Goal: Task Accomplishment & Management: Complete application form

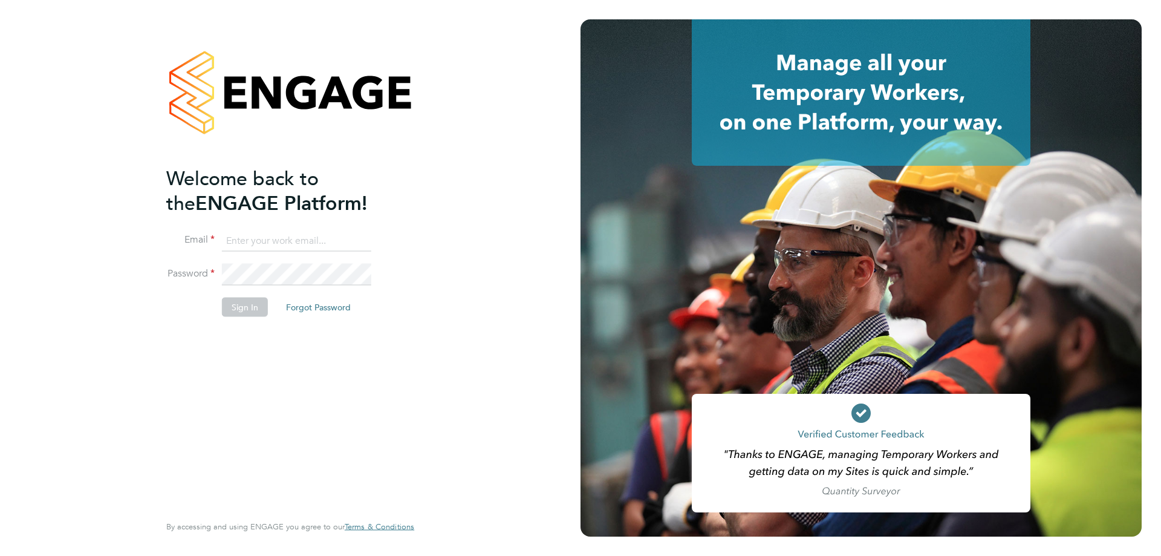
type input "timlerwill@itsconstruction.co.uk"
click at [253, 307] on button "Sign In" at bounding box center [245, 307] width 46 height 19
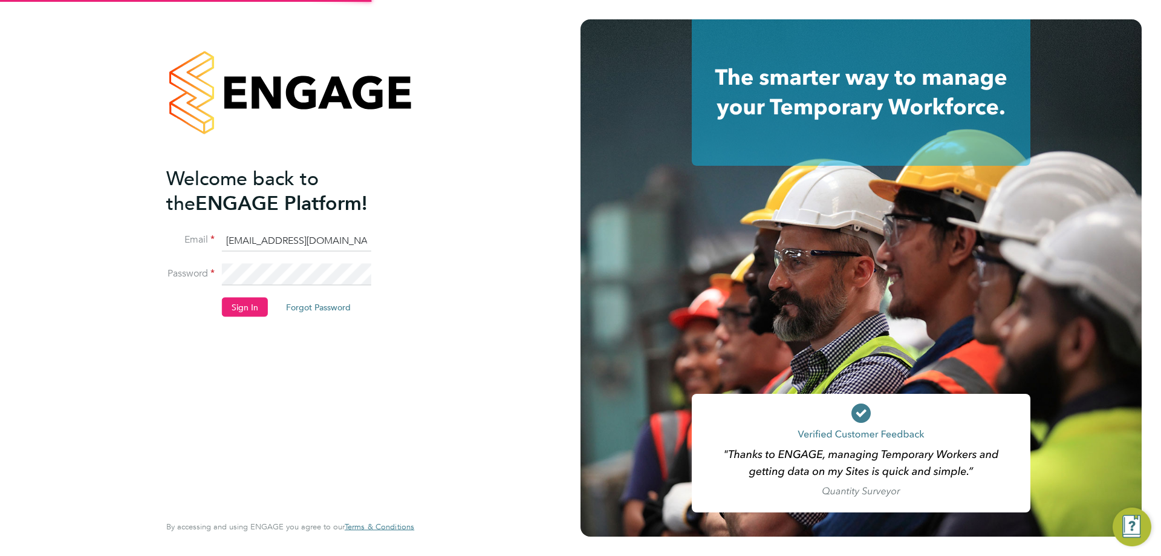
click at [253, 307] on button "Sign In" at bounding box center [245, 307] width 46 height 19
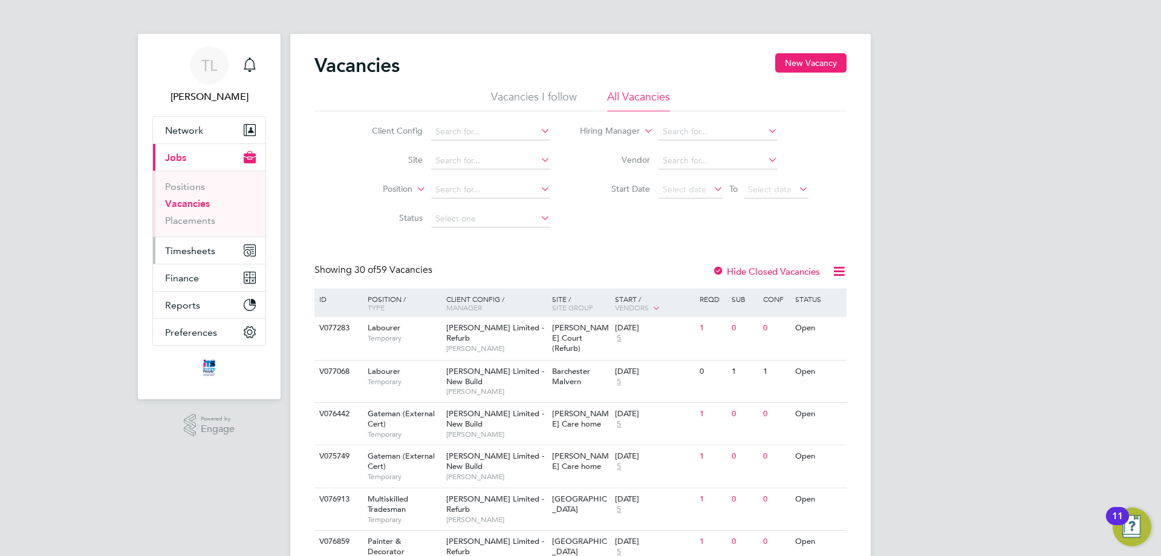
click at [205, 253] on span "Timesheets" at bounding box center [190, 250] width 50 height 11
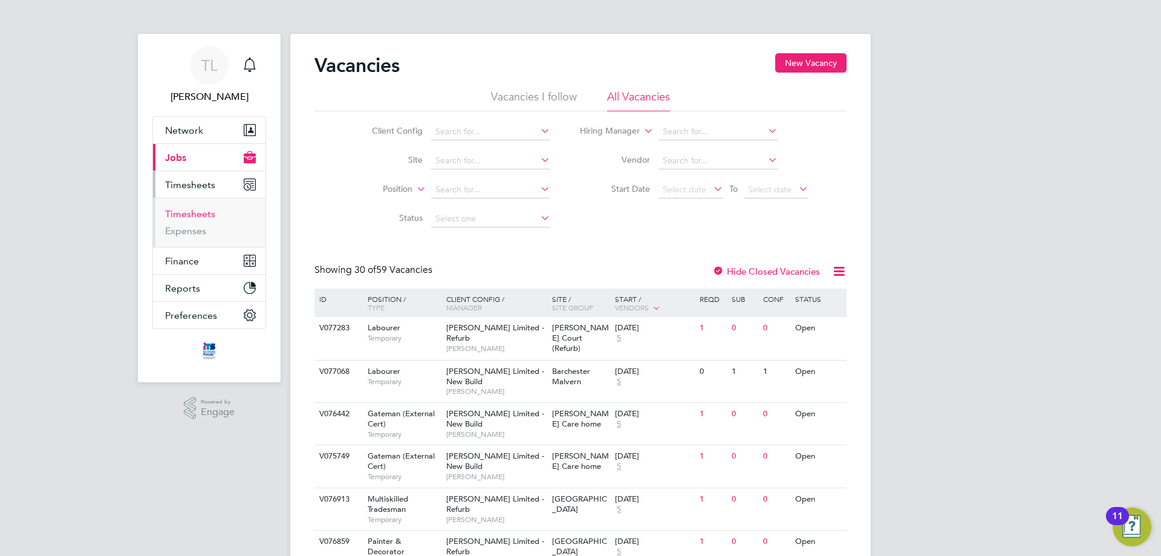
click at [192, 214] on link "Timesheets" at bounding box center [190, 213] width 50 height 11
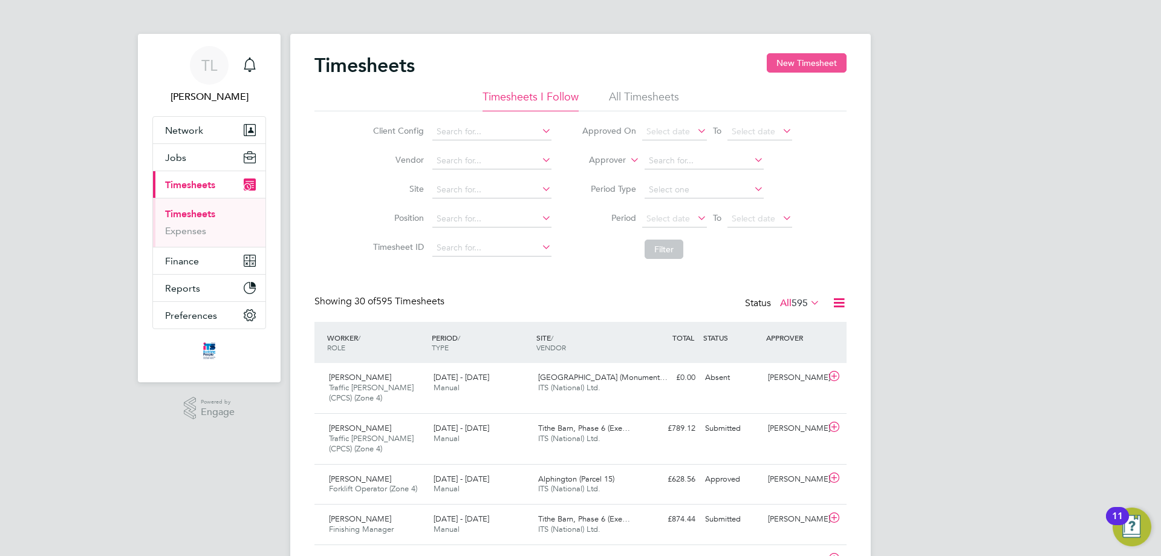
click at [808, 65] on button "New Timesheet" at bounding box center [807, 62] width 80 height 19
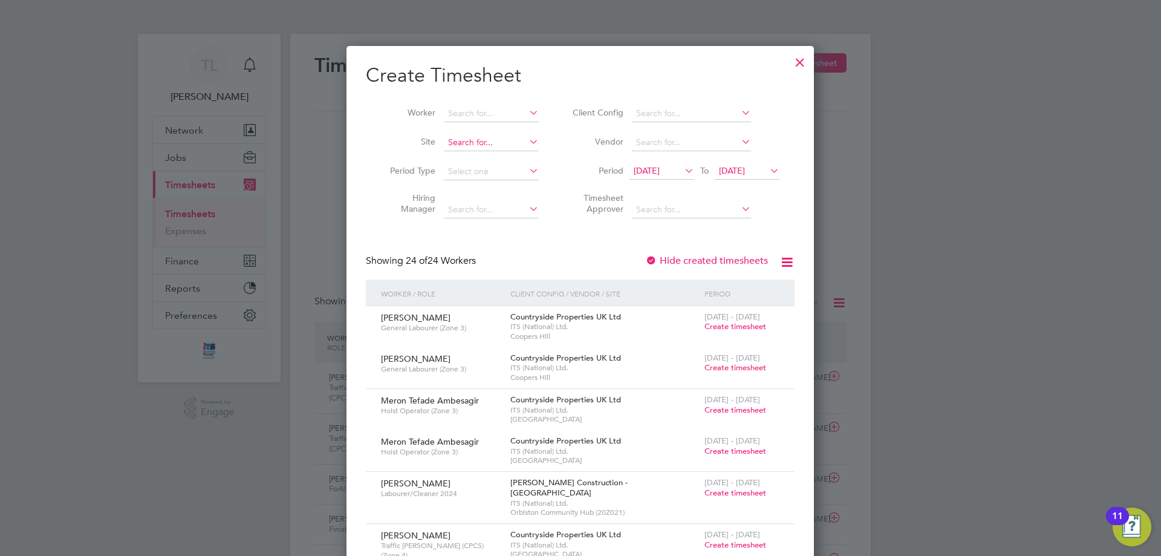
click at [515, 140] on input at bounding box center [491, 142] width 95 height 17
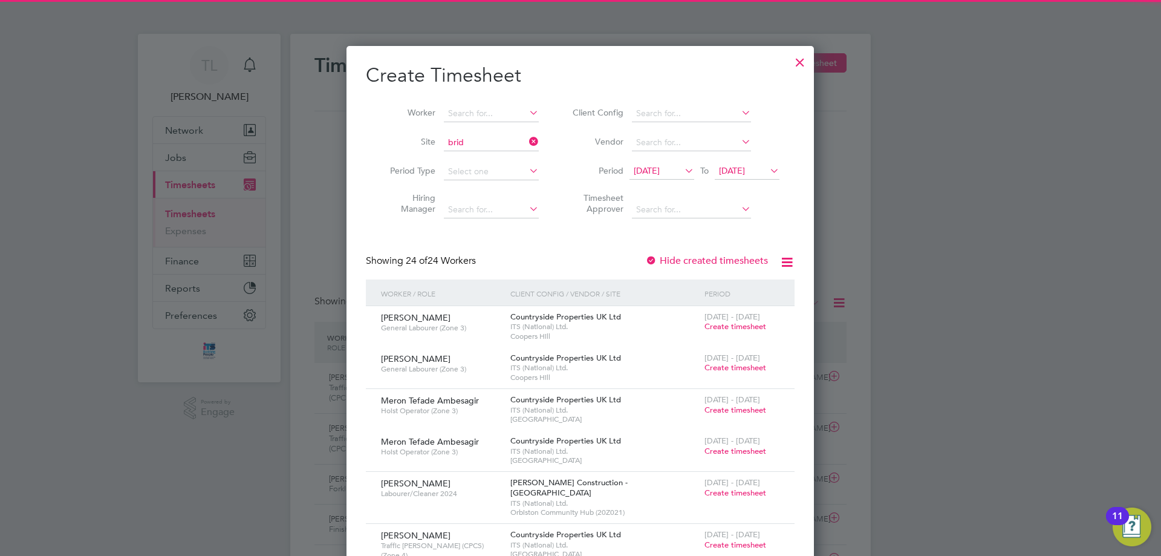
click at [484, 168] on li "Brid port" at bounding box center [510, 175] width 135 height 16
type input "Bridport"
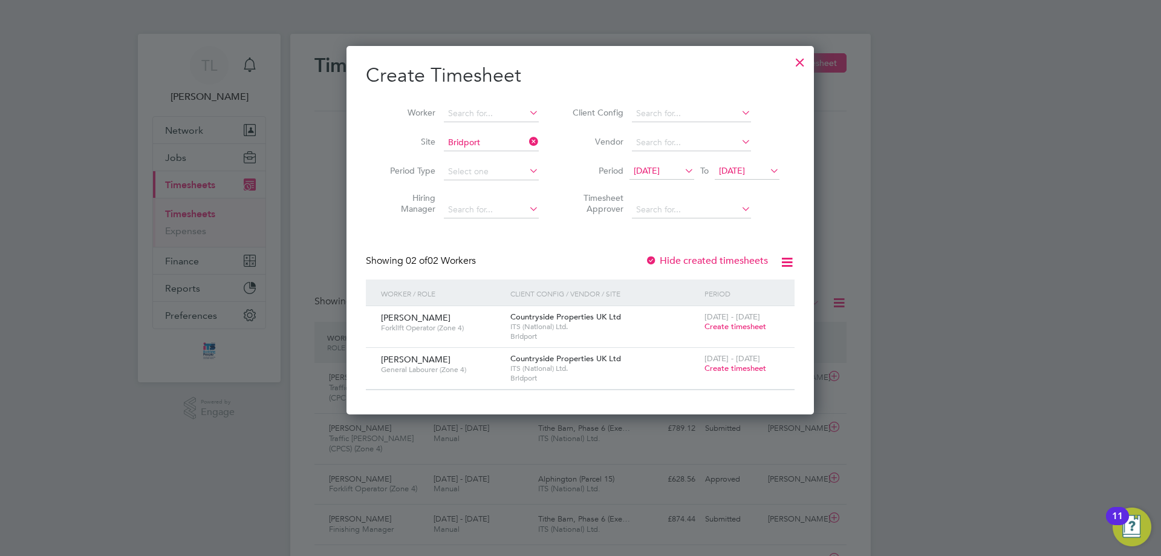
click at [745, 168] on span "25 Aug 2025" at bounding box center [732, 170] width 26 height 11
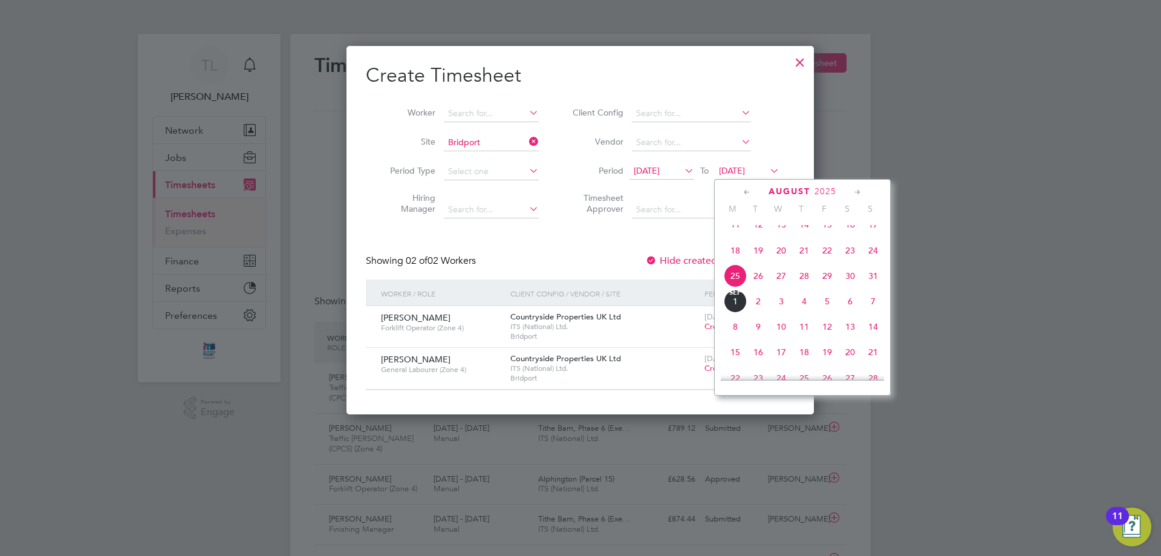
click at [848, 284] on span "30" at bounding box center [850, 275] width 23 height 23
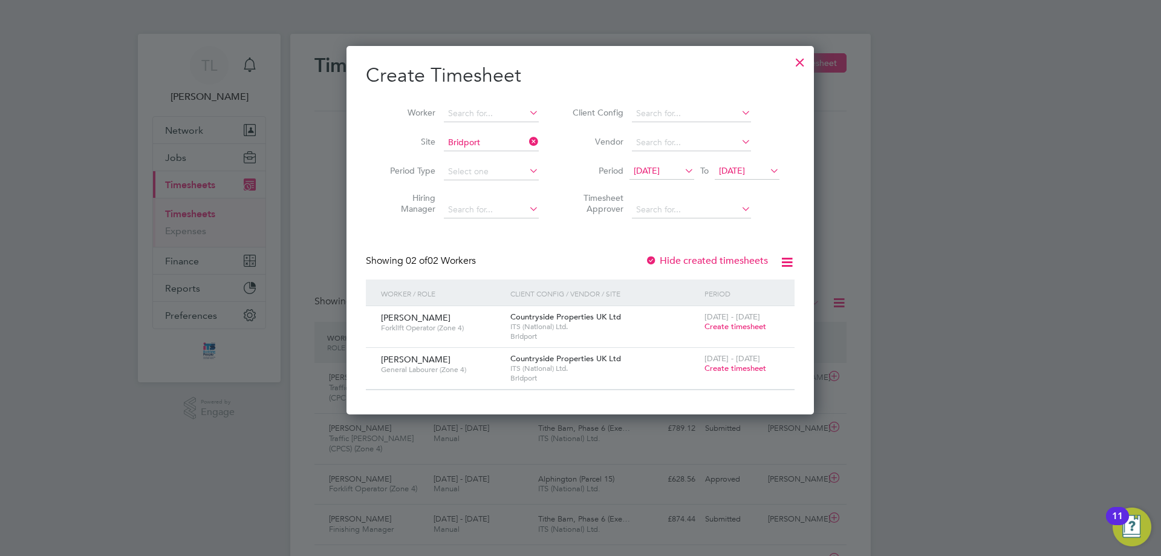
click at [726, 324] on span "Create timesheet" at bounding box center [736, 326] width 62 height 10
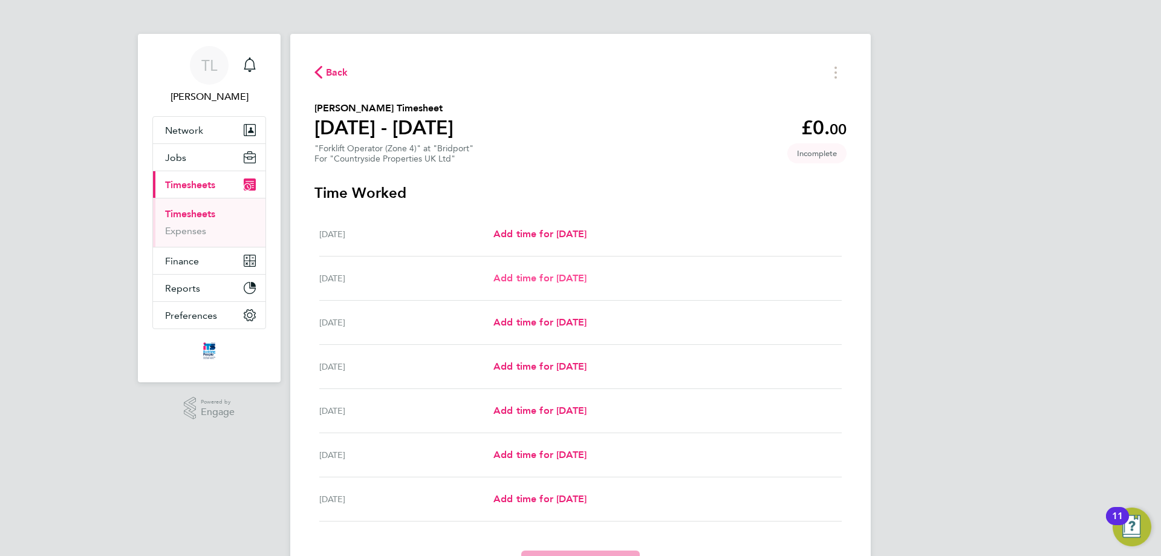
click at [539, 281] on span "Add time for Tue 26 Aug" at bounding box center [540, 277] width 93 height 11
select select "30"
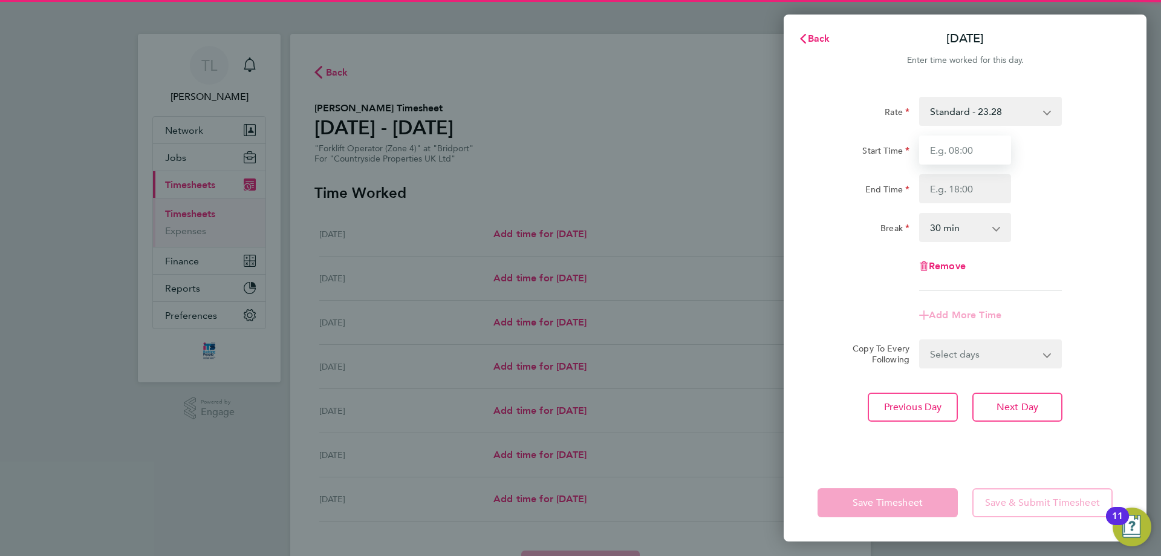
click at [984, 153] on input "Start Time" at bounding box center [965, 149] width 92 height 29
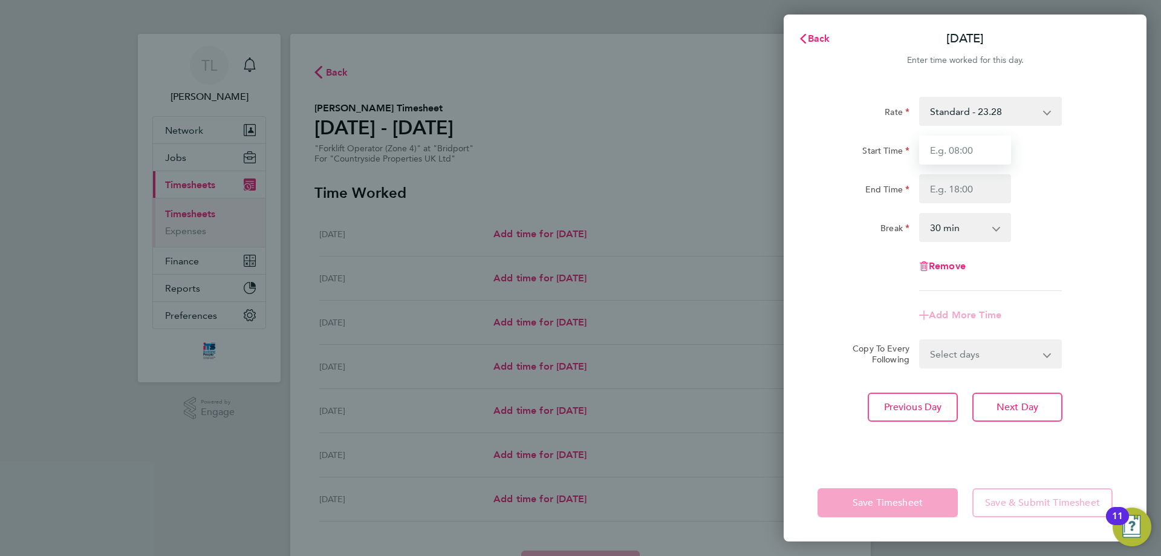
type input "07:30"
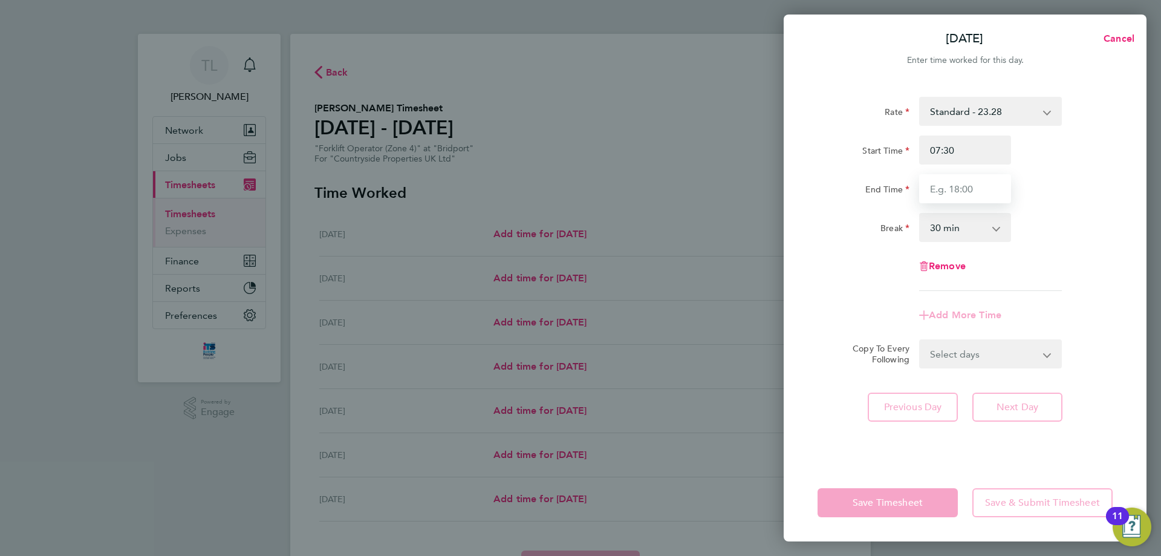
click at [958, 195] on input "End Time" at bounding box center [965, 188] width 92 height 29
type input "17:00"
click at [1103, 173] on div "Start Time 07:30 End Time 17:00" at bounding box center [965, 169] width 305 height 68
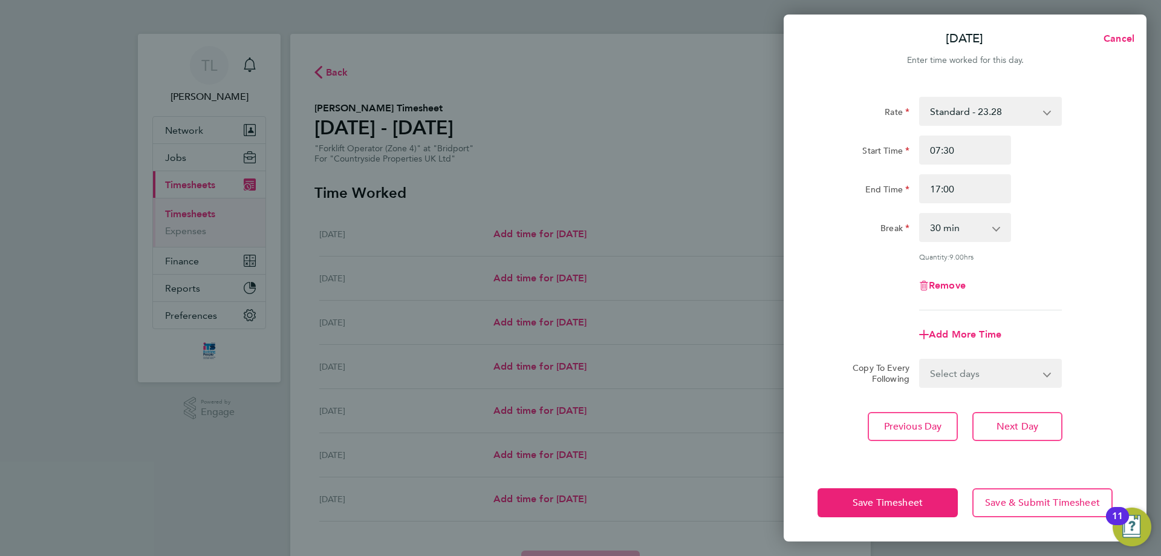
click at [1013, 366] on select "Select days Day Weekday (Mon-Fri) Weekend (Sat-Sun) Wednesday Thursday Friday S…" at bounding box center [984, 373] width 127 height 27
select select "DAY"
click at [921, 360] on select "Select days Day Weekday (Mon-Fri) Weekend (Sat-Sun) Wednesday Thursday Friday S…" at bounding box center [984, 373] width 127 height 27
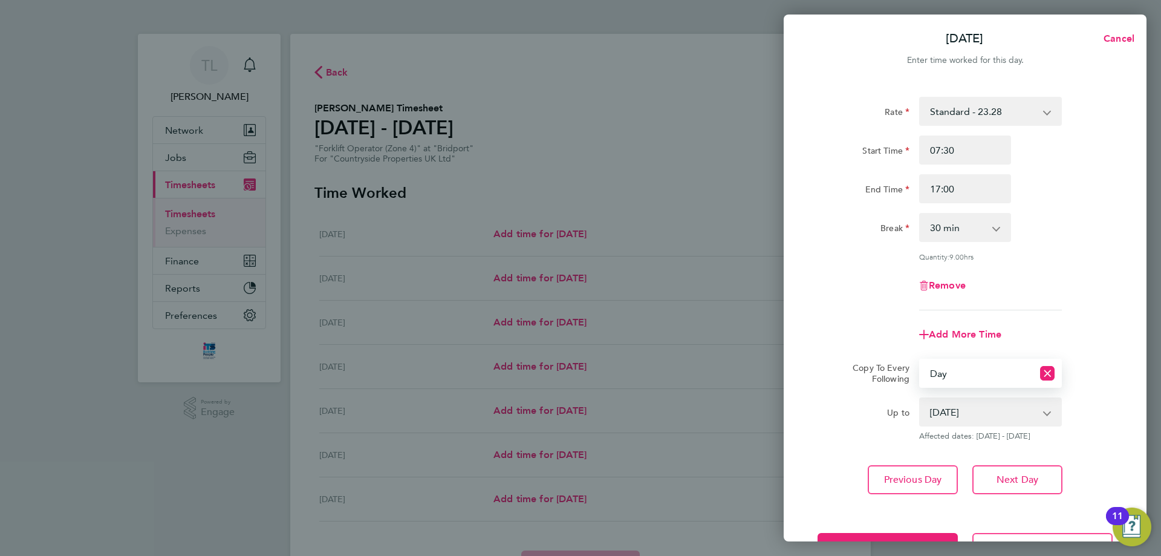
click at [1035, 409] on select "27 Aug 2025 28 Aug 2025 29 Aug 2025 30 Aug 2025 31 Aug 2025" at bounding box center [984, 412] width 126 height 27
select select "2025-08-29"
click at [921, 399] on select "27 Aug 2025 28 Aug 2025 29 Aug 2025 30 Aug 2025 31 Aug 2025" at bounding box center [984, 412] width 126 height 27
click at [1103, 393] on app-copy-timesheet-lines "Copy To Every Following Select days Day Weekday (Mon-Fri) Weekend (Sat-Sun) Wed…" at bounding box center [965, 400] width 295 height 82
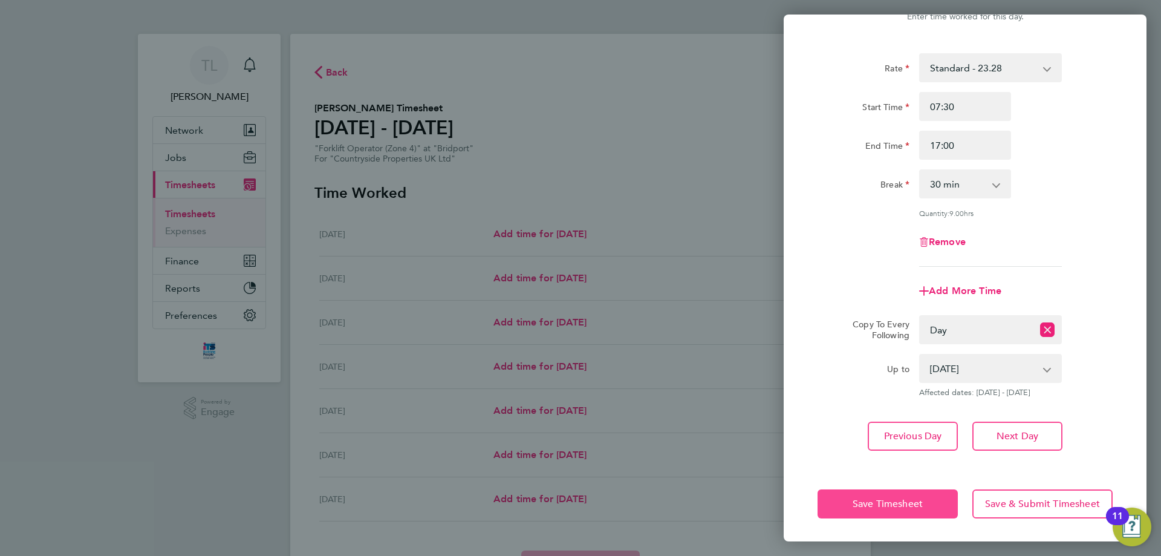
click at [912, 498] on span "Save Timesheet" at bounding box center [888, 504] width 70 height 12
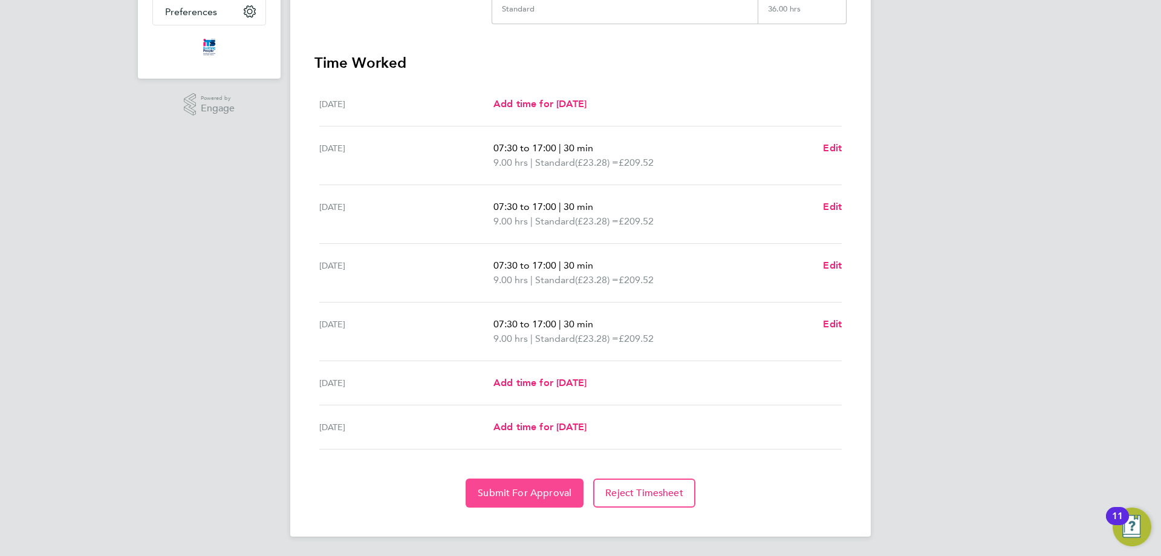
click at [533, 498] on span "Submit For Approval" at bounding box center [525, 493] width 94 height 12
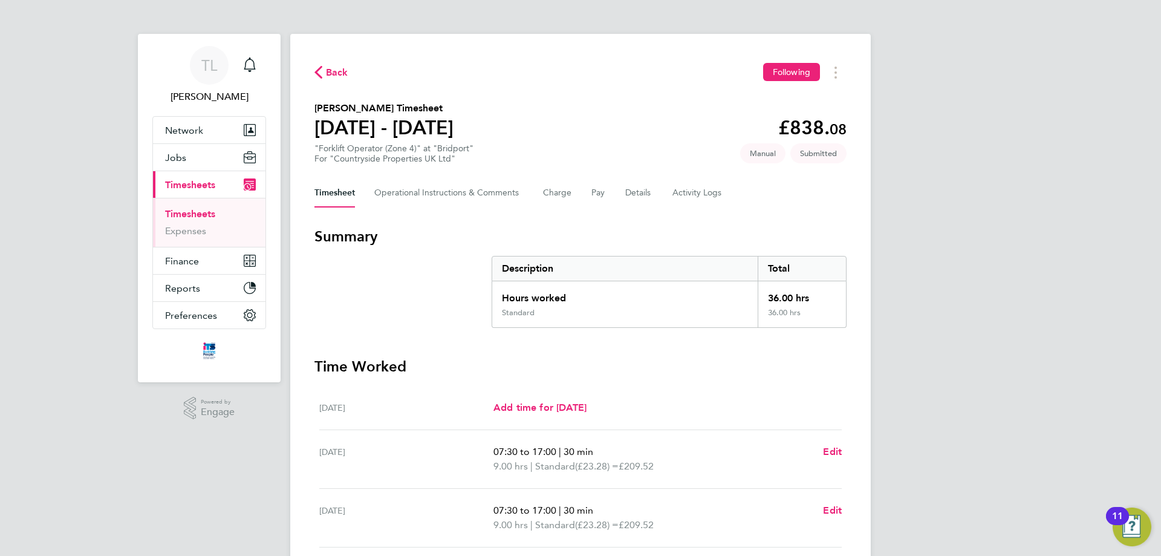
click at [183, 217] on link "Timesheets" at bounding box center [190, 213] width 50 height 11
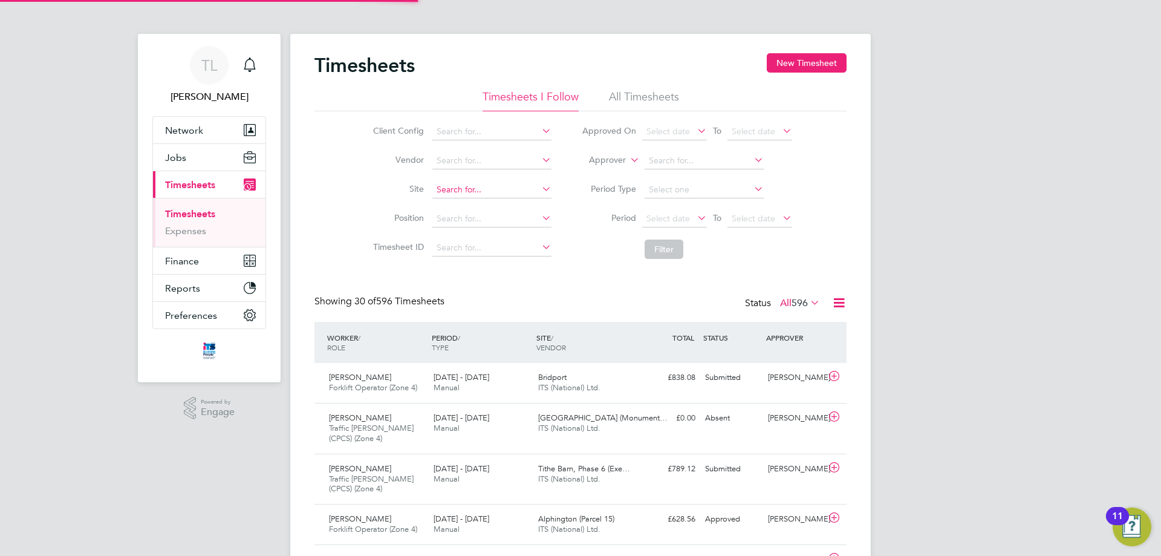
scroll to position [41, 105]
click at [633, 391] on div "Bridport ITS (National) Ltd." at bounding box center [585, 383] width 105 height 30
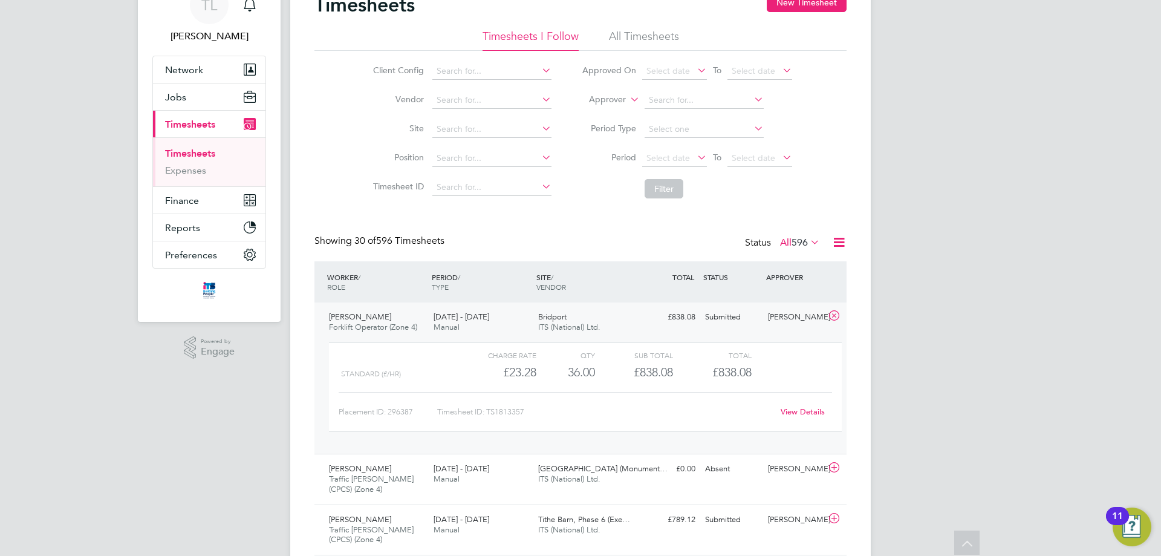
click at [792, 408] on link "View Details" at bounding box center [803, 411] width 44 height 10
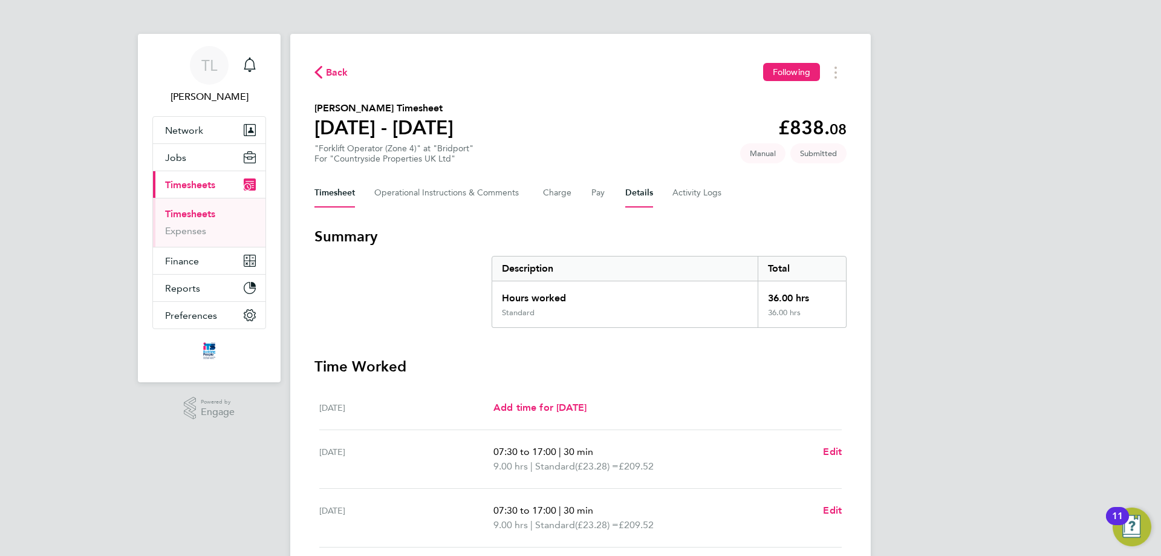
click at [627, 191] on button "Details" at bounding box center [639, 192] width 28 height 29
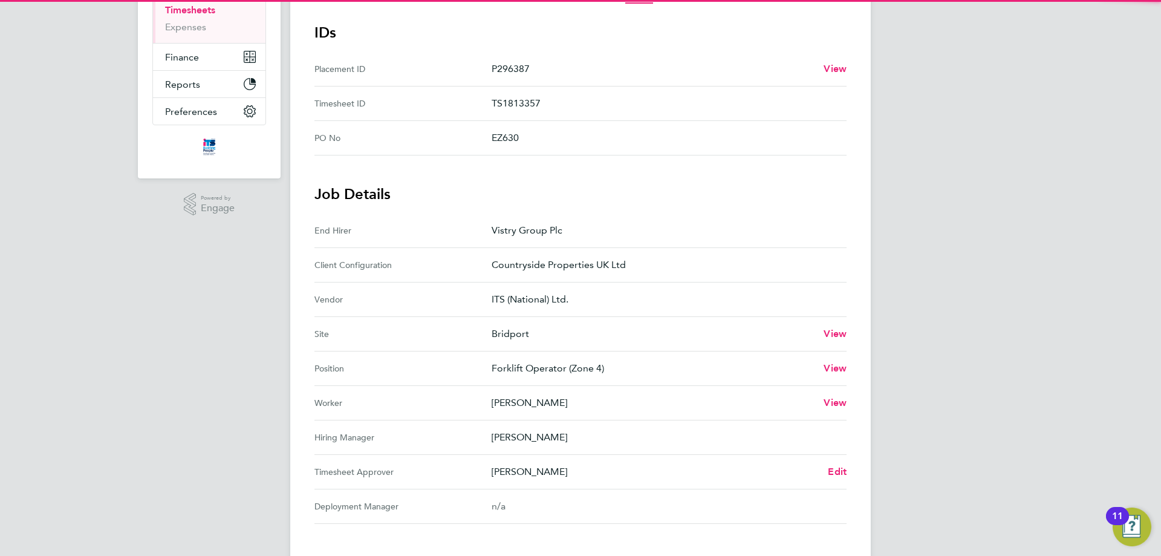
scroll to position [242, 0]
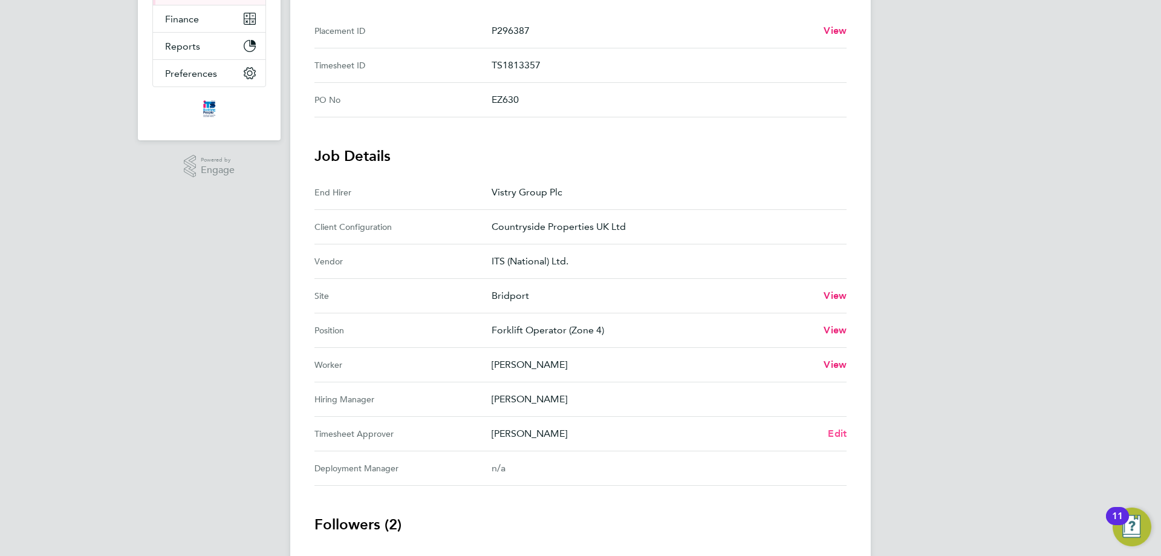
click at [832, 431] on span "Edit" at bounding box center [837, 433] width 19 height 11
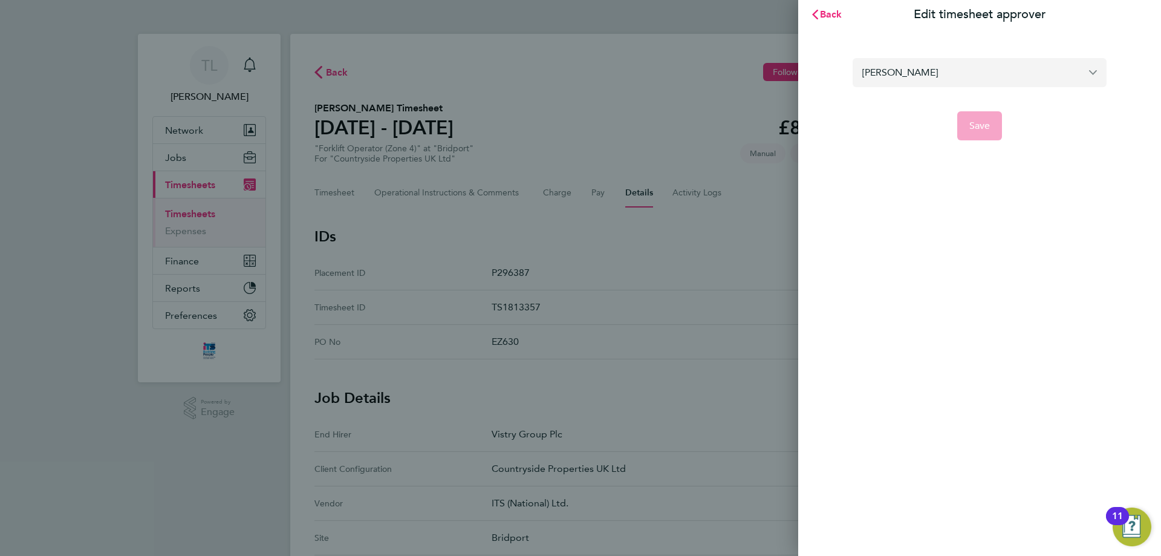
click at [933, 76] on input "[PERSON_NAME]" at bounding box center [980, 72] width 254 height 28
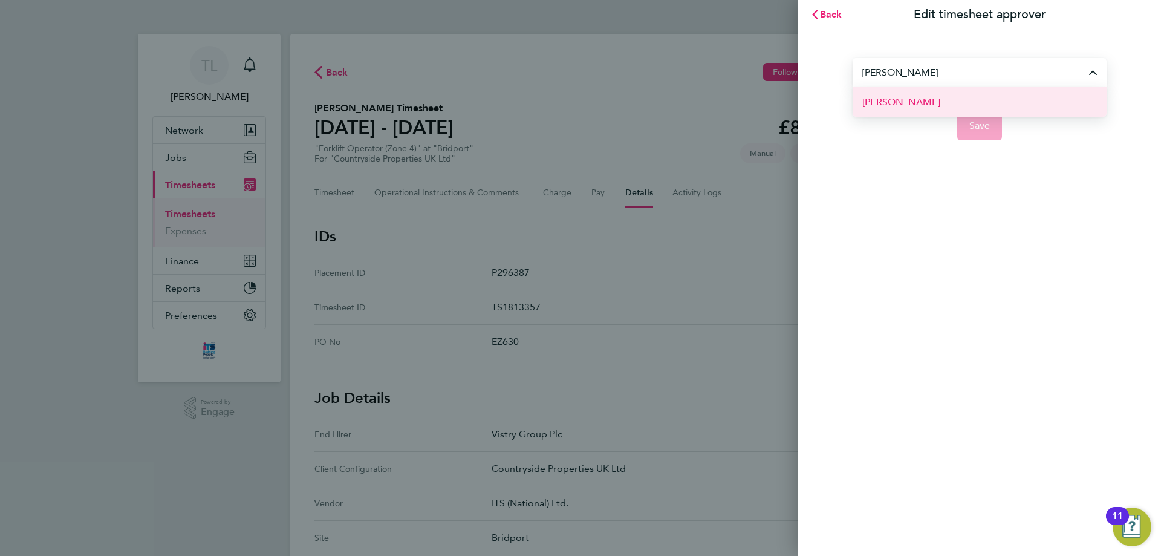
click at [904, 106] on span "[PERSON_NAME]" at bounding box center [902, 102] width 78 height 15
type input "[PERSON_NAME]"
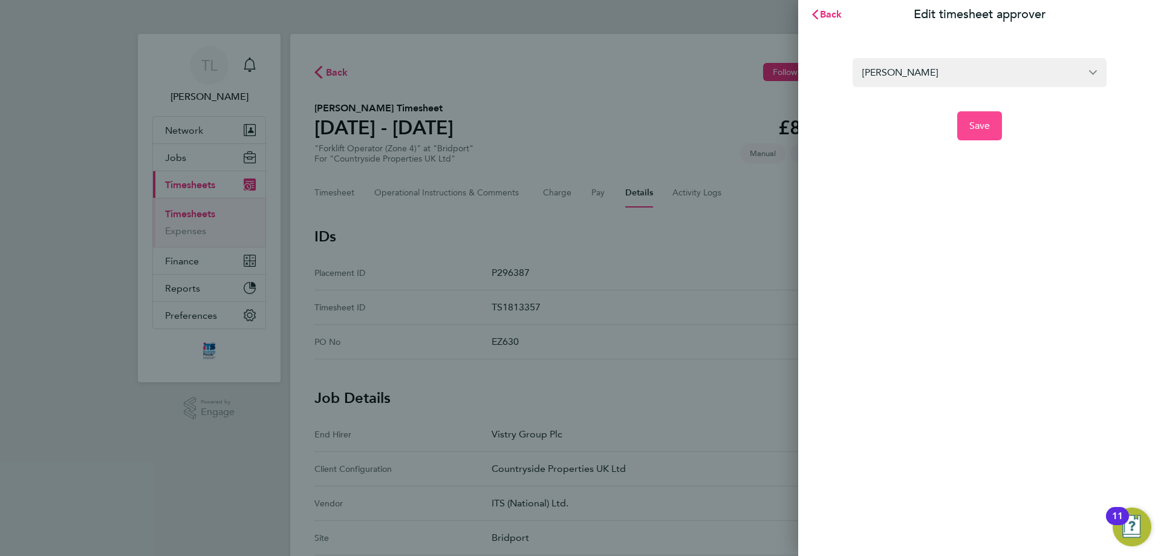
click at [979, 119] on button "Save" at bounding box center [979, 125] width 45 height 29
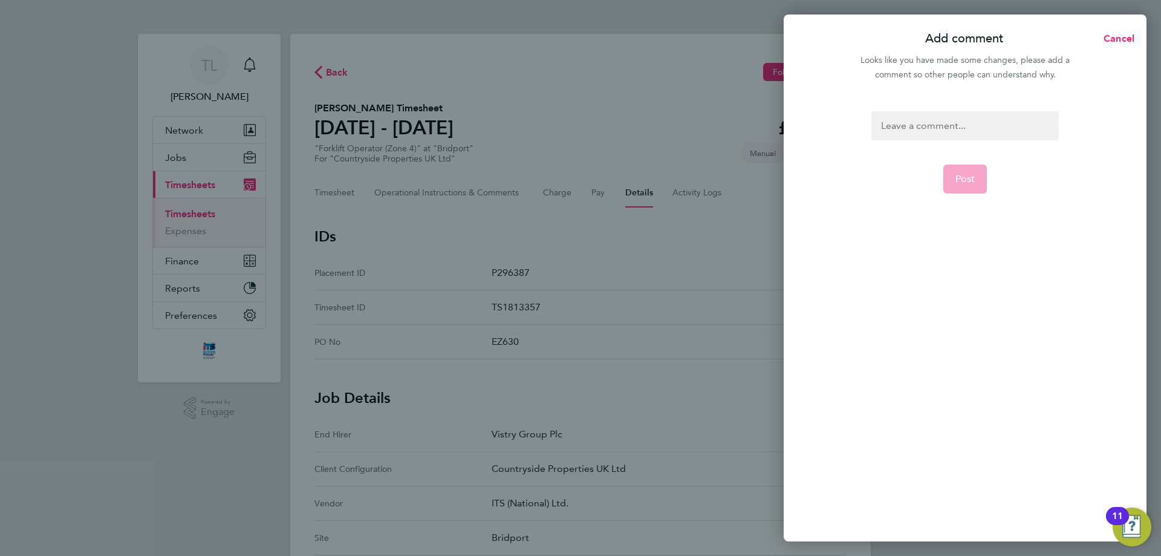
click at [977, 134] on div at bounding box center [965, 125] width 187 height 29
click at [970, 167] on button "Post" at bounding box center [966, 179] width 44 height 29
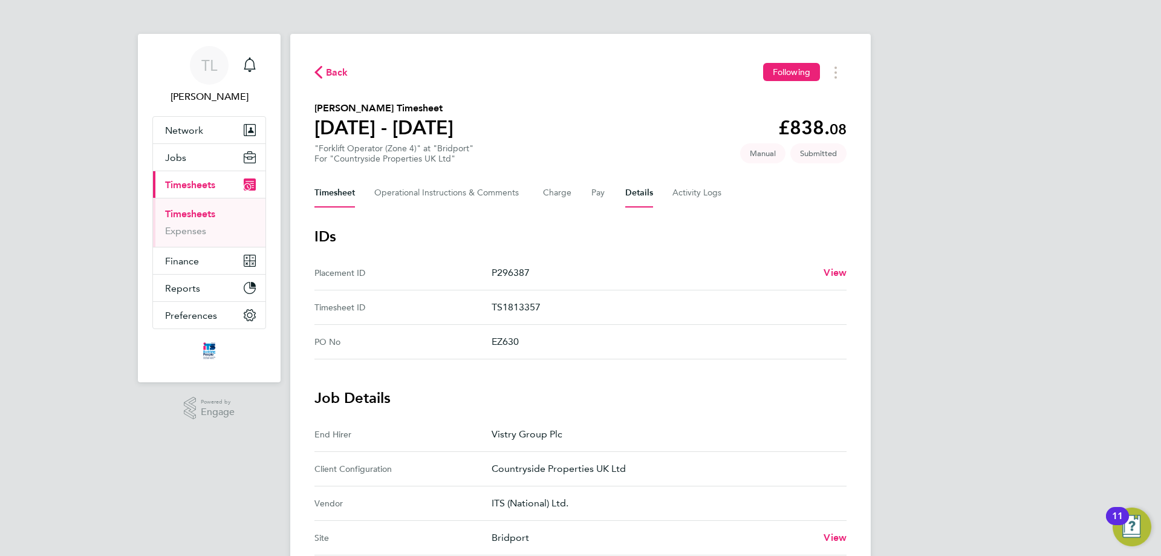
click at [344, 195] on button "Timesheet" at bounding box center [335, 192] width 41 height 29
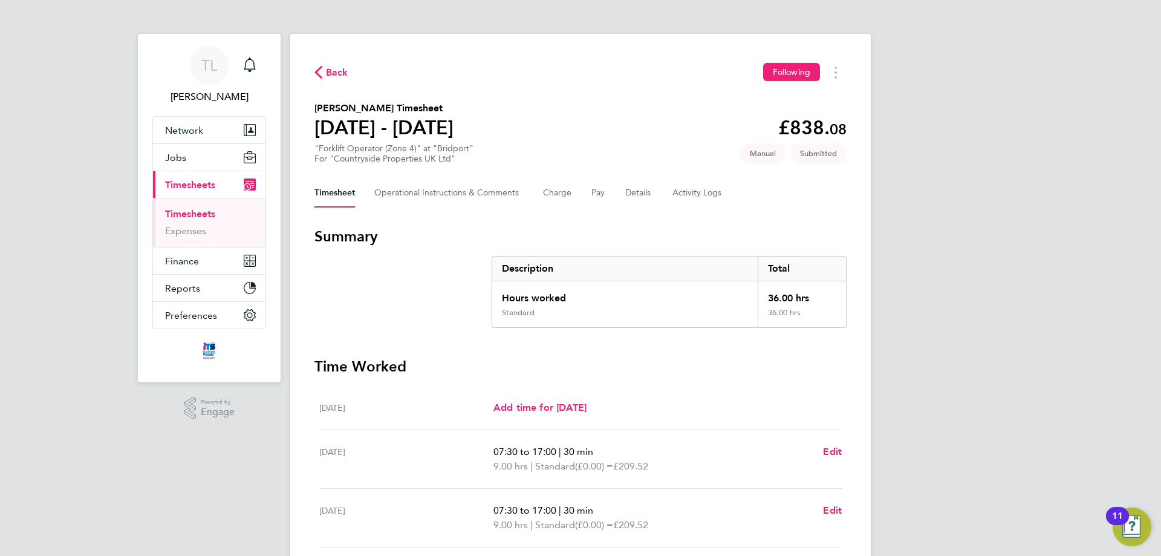
click at [191, 214] on link "Timesheets" at bounding box center [190, 213] width 50 height 11
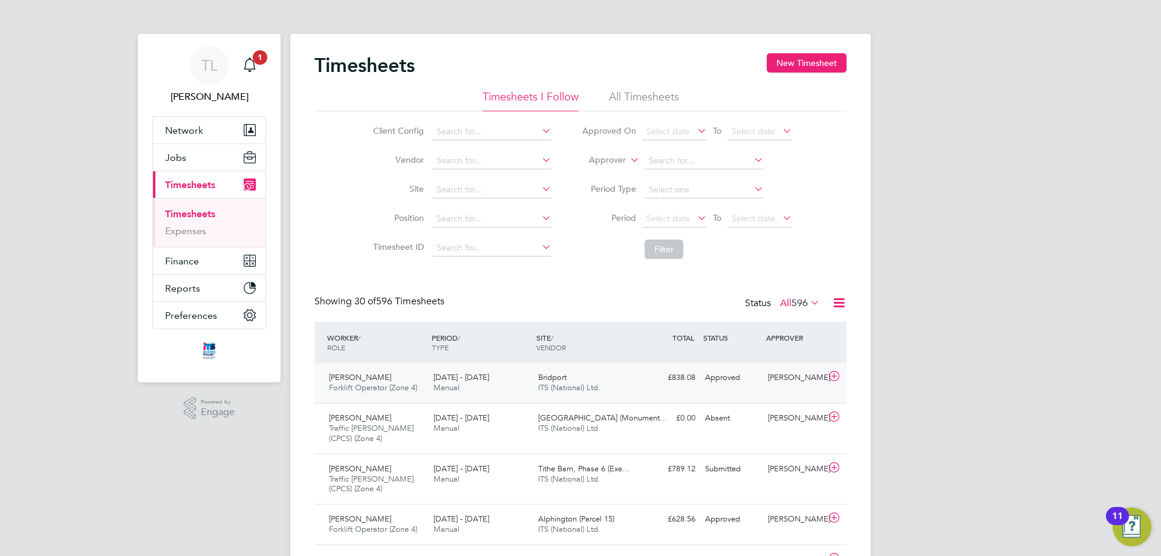
click at [636, 383] on div "Bridport ITS (National) Ltd." at bounding box center [585, 383] width 105 height 30
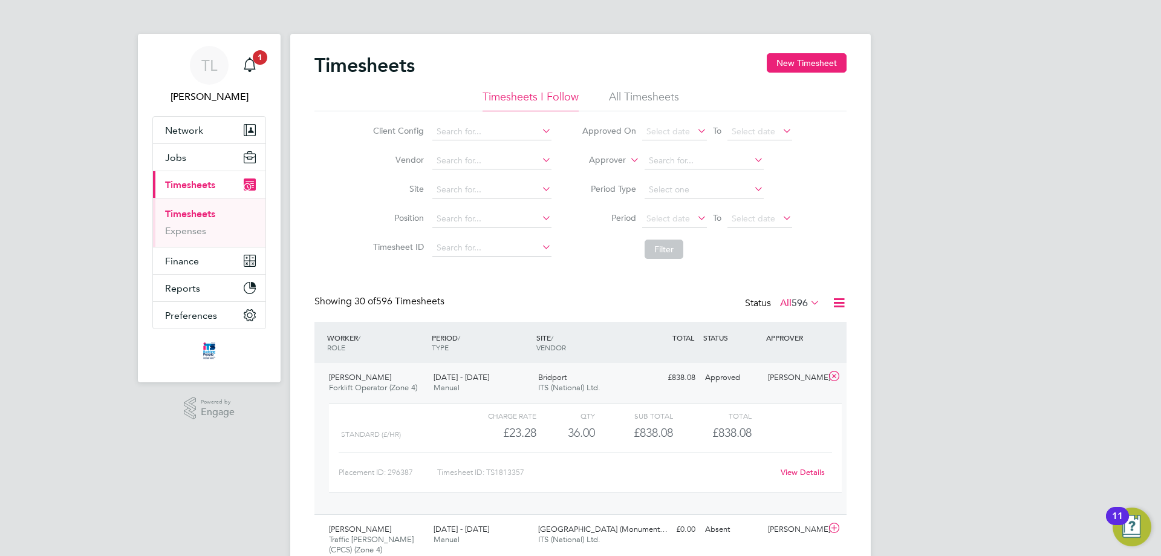
click at [632, 382] on div "Bridport ITS (National) Ltd." at bounding box center [585, 383] width 105 height 30
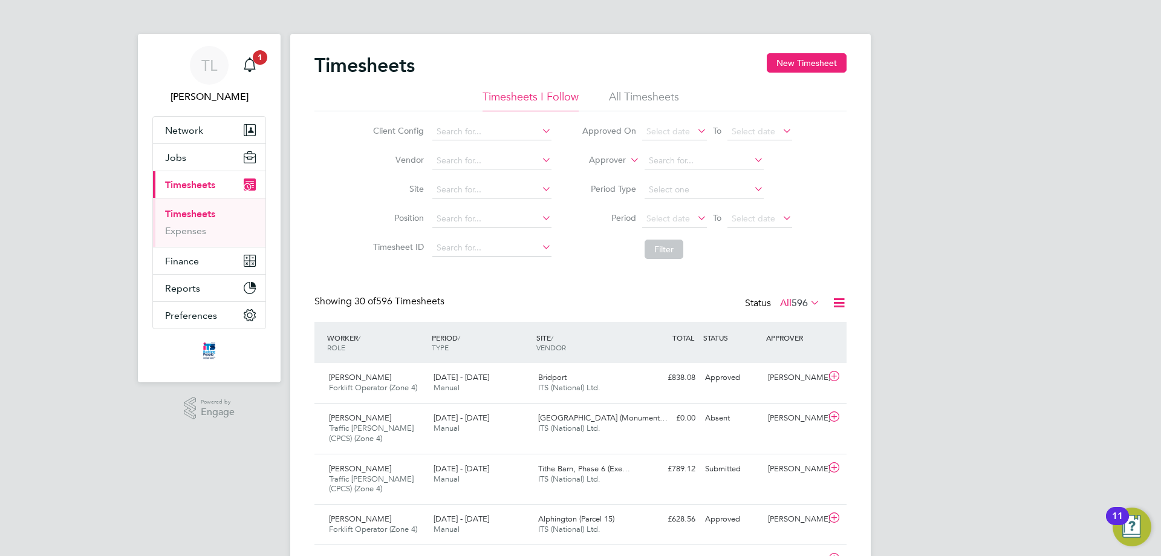
scroll to position [181, 0]
